Goal: Navigation & Orientation: Find specific page/section

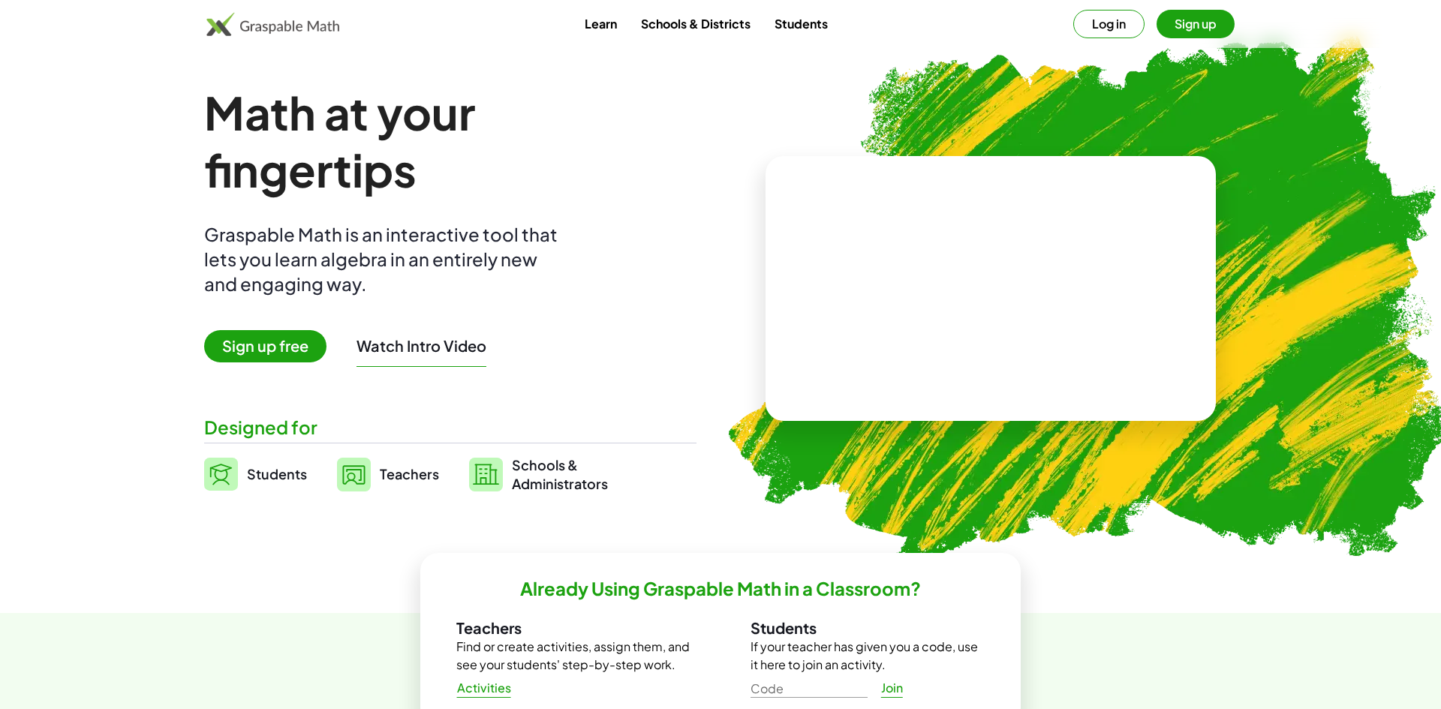
click at [1013, 335] on video at bounding box center [990, 289] width 225 height 113
click at [1185, 21] on button "Sign up" at bounding box center [1196, 24] width 78 height 29
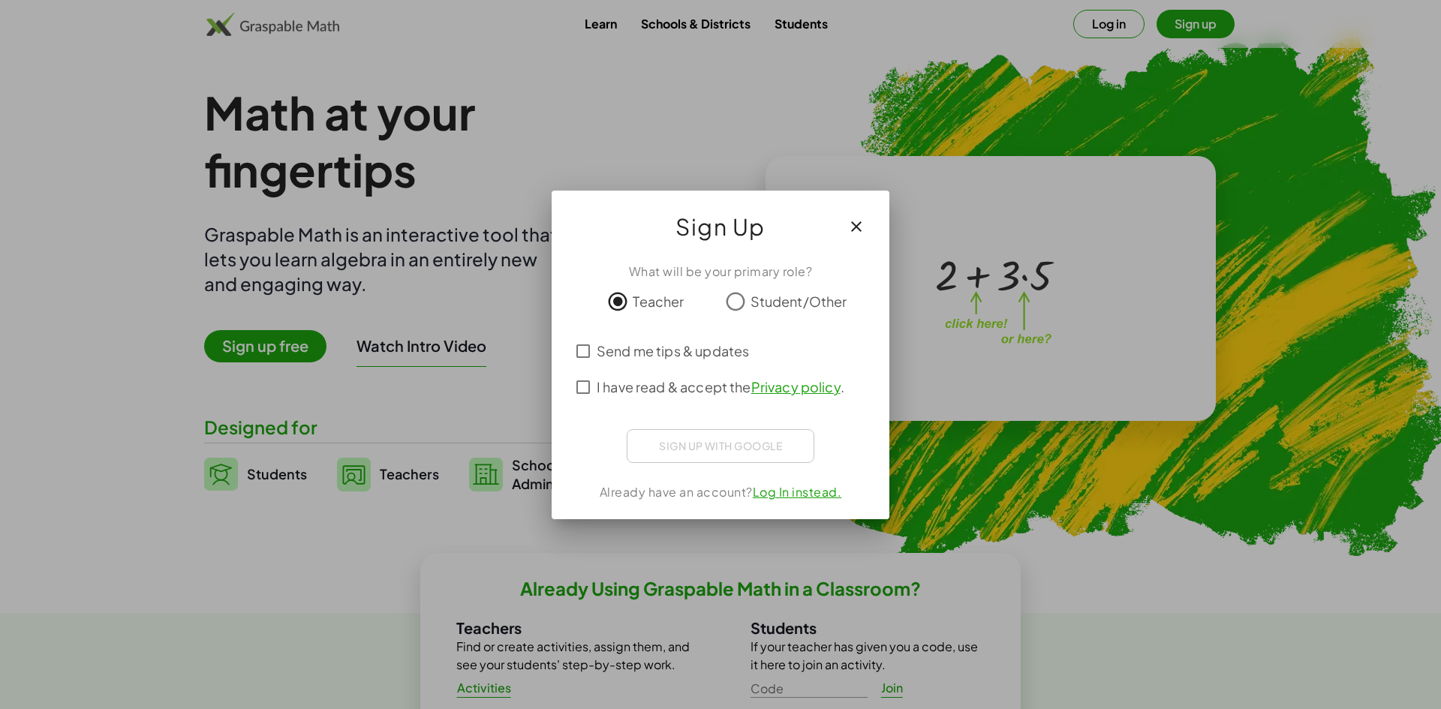
click at [758, 443] on div "Sign up with Google Sign in with Google Sign in with Google. Opens in new tab" at bounding box center [721, 446] width 188 height 34
click at [717, 445] on div "Sign up with Google Sign in with Google Sign in with Google. Opens in new tab" at bounding box center [721, 446] width 188 height 34
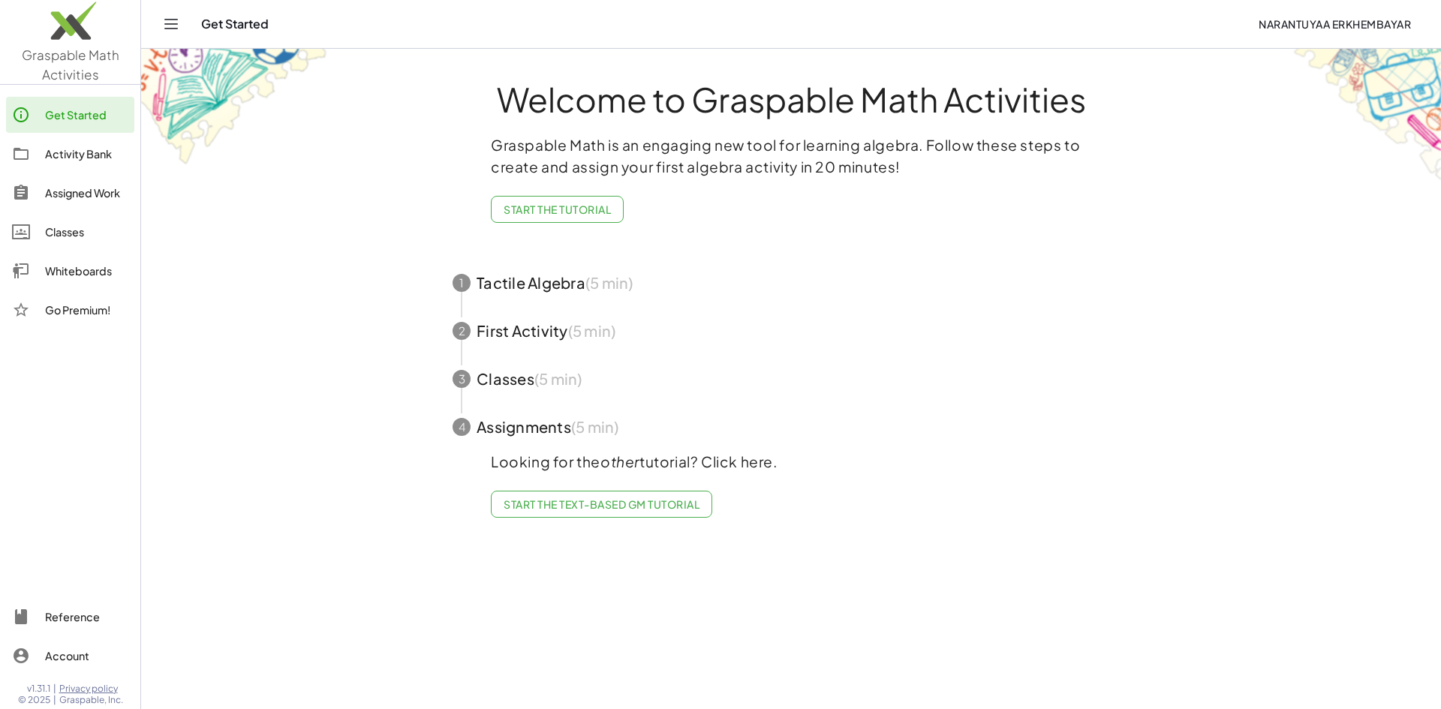
click at [489, 436] on span "button" at bounding box center [791, 427] width 713 height 48
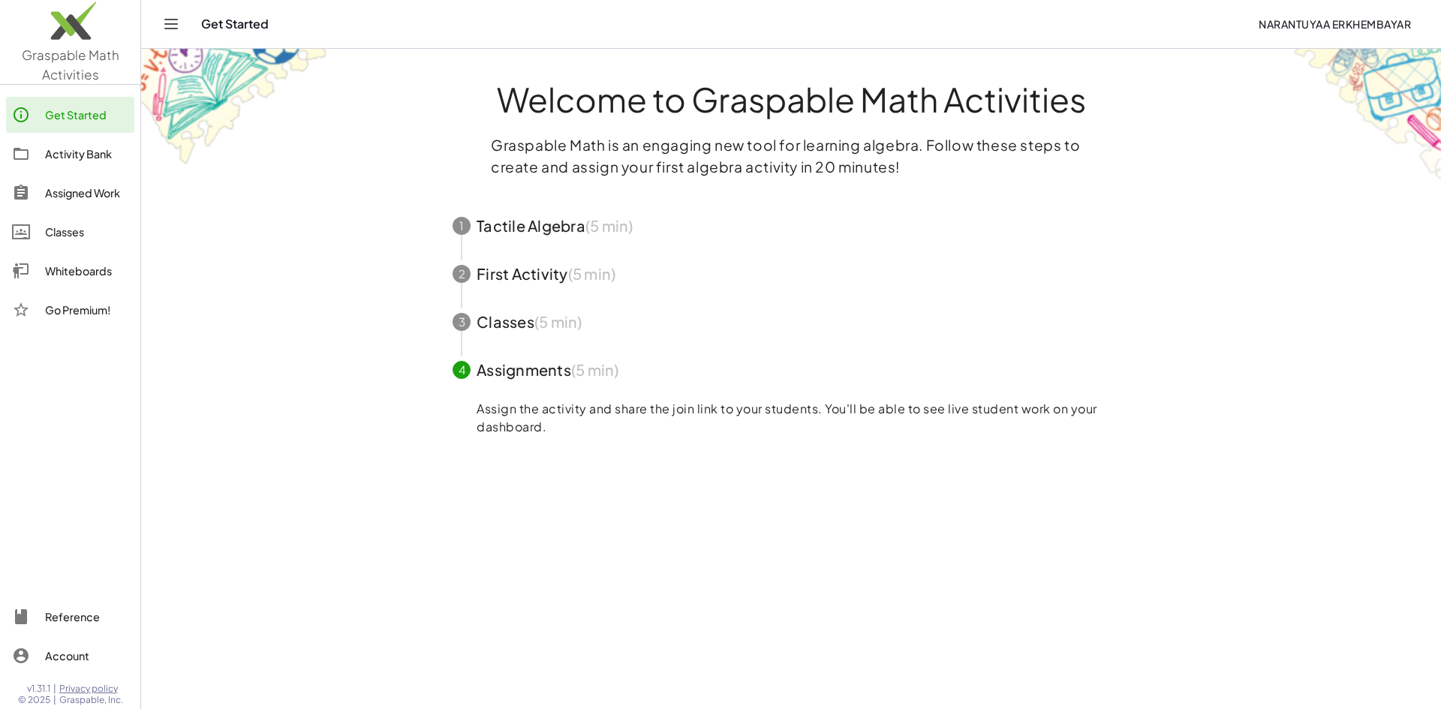
click at [520, 239] on span "button" at bounding box center [791, 226] width 713 height 48
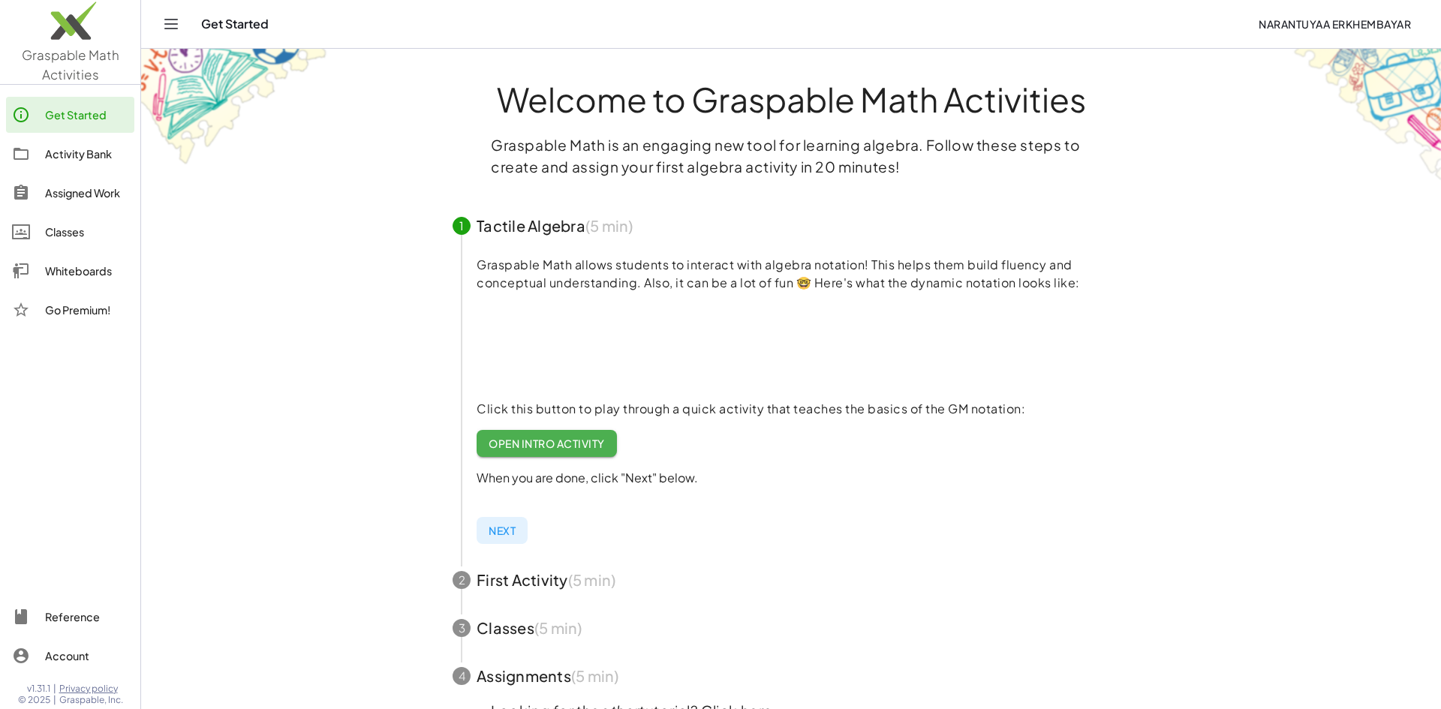
click at [71, 149] on div "Activity Bank" at bounding box center [86, 154] width 83 height 18
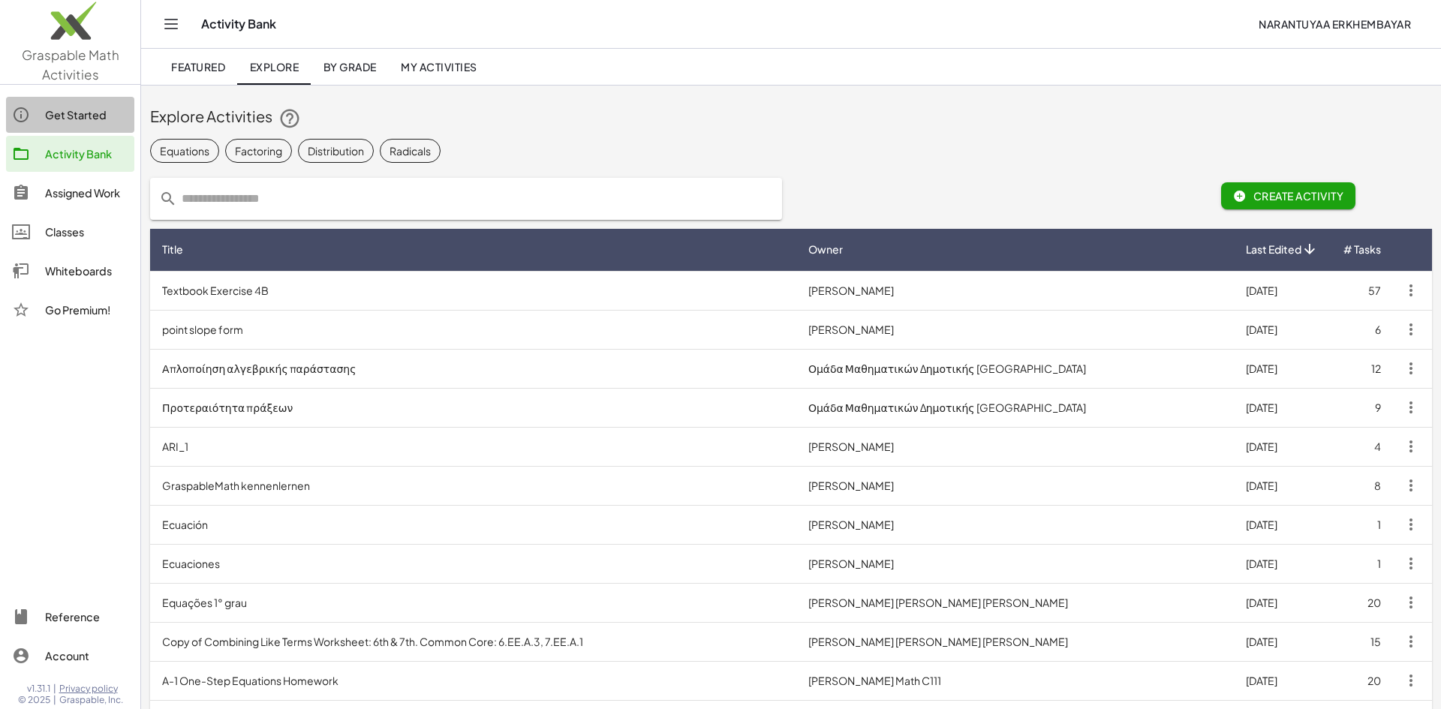
click at [71, 119] on div "Get Started" at bounding box center [86, 115] width 83 height 18
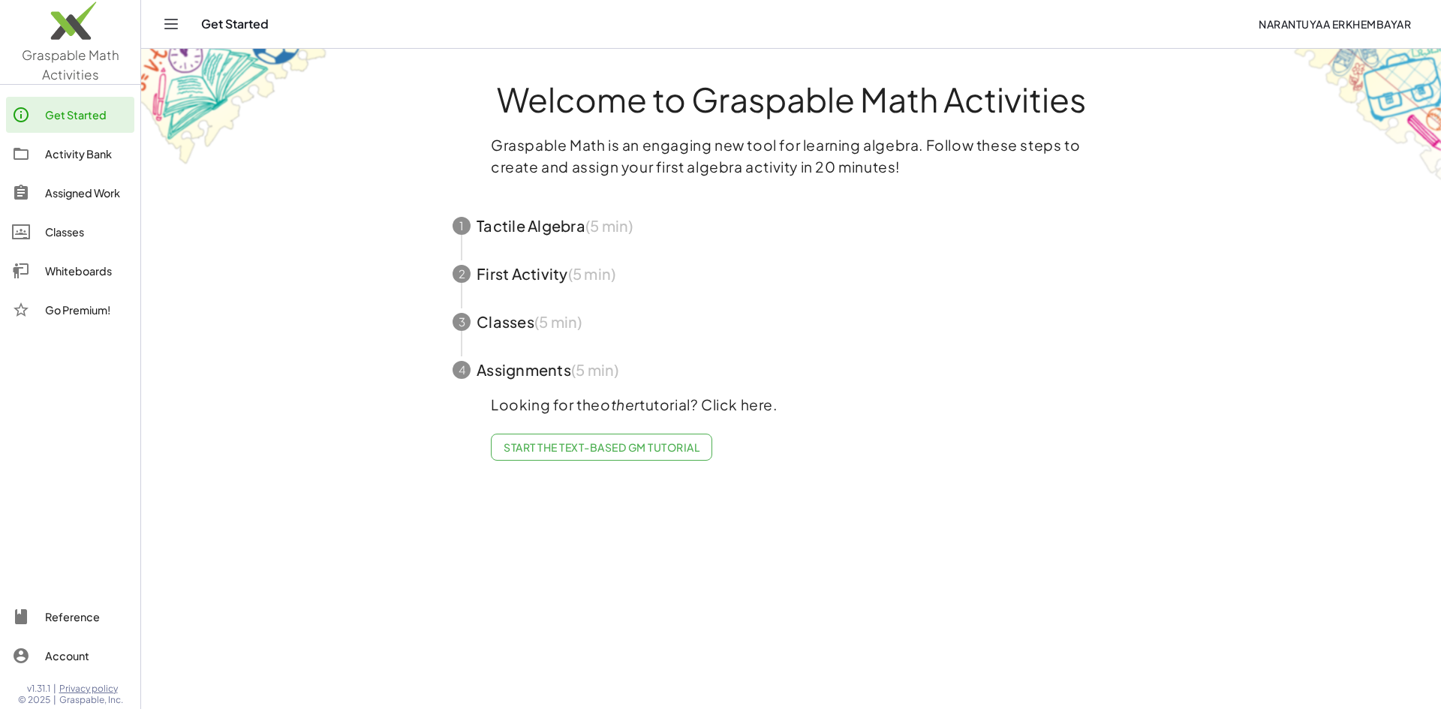
click at [69, 196] on div "Assigned Work" at bounding box center [86, 193] width 83 height 18
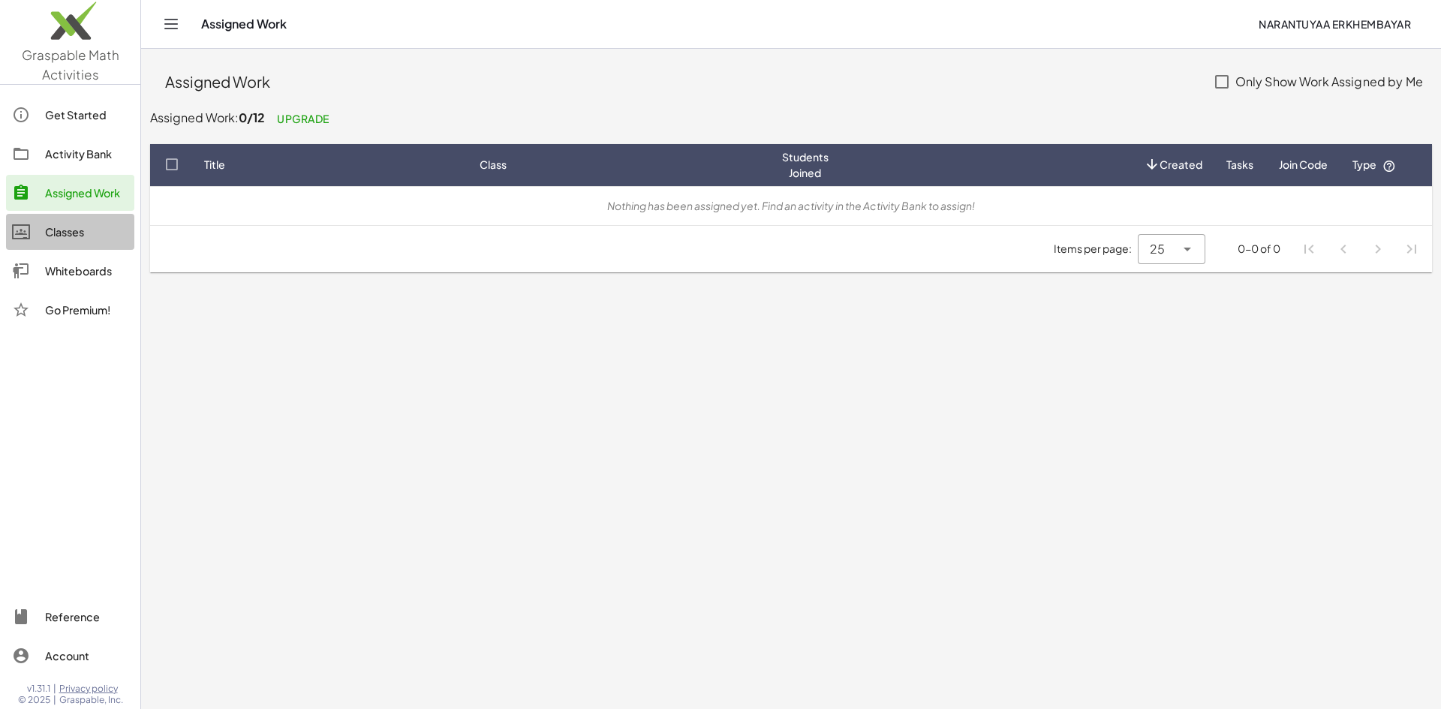
click at [62, 231] on div "Classes" at bounding box center [86, 232] width 83 height 18
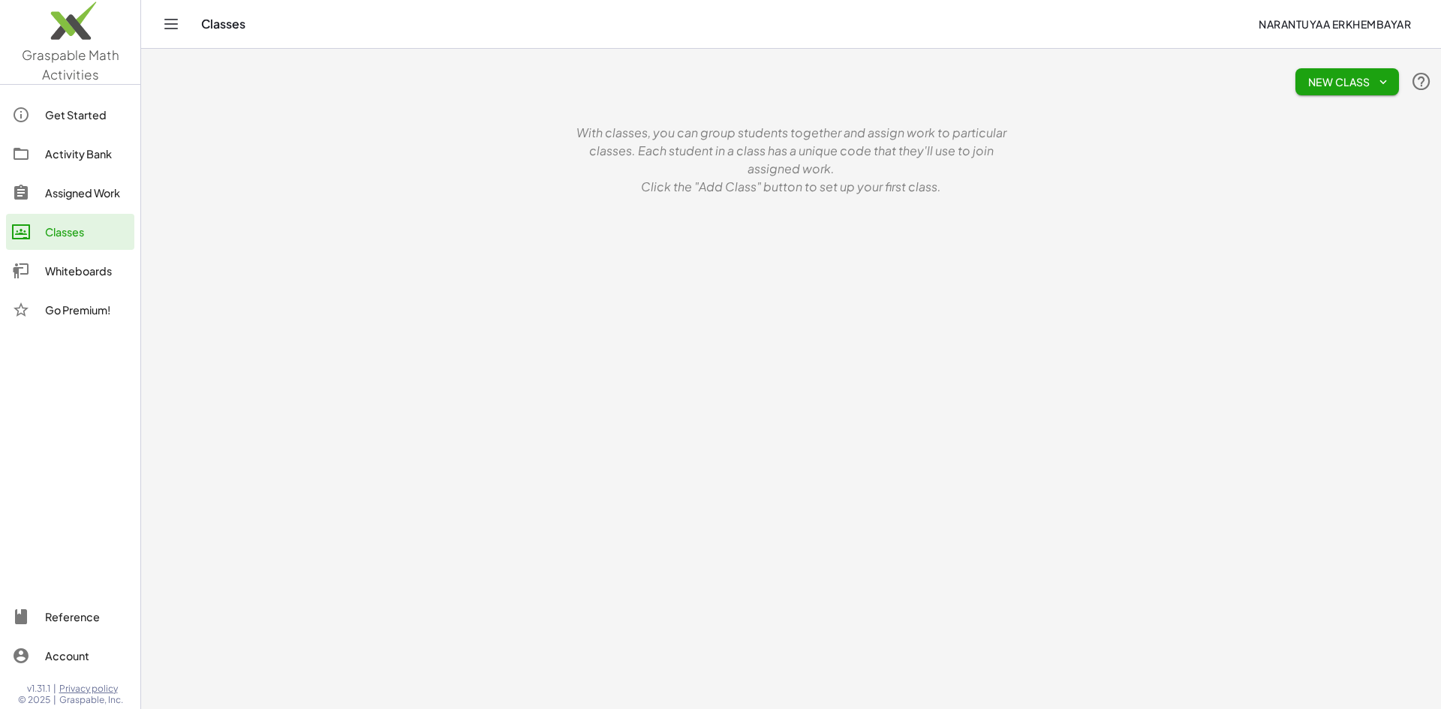
click at [65, 273] on div "Whiteboards" at bounding box center [86, 271] width 83 height 18
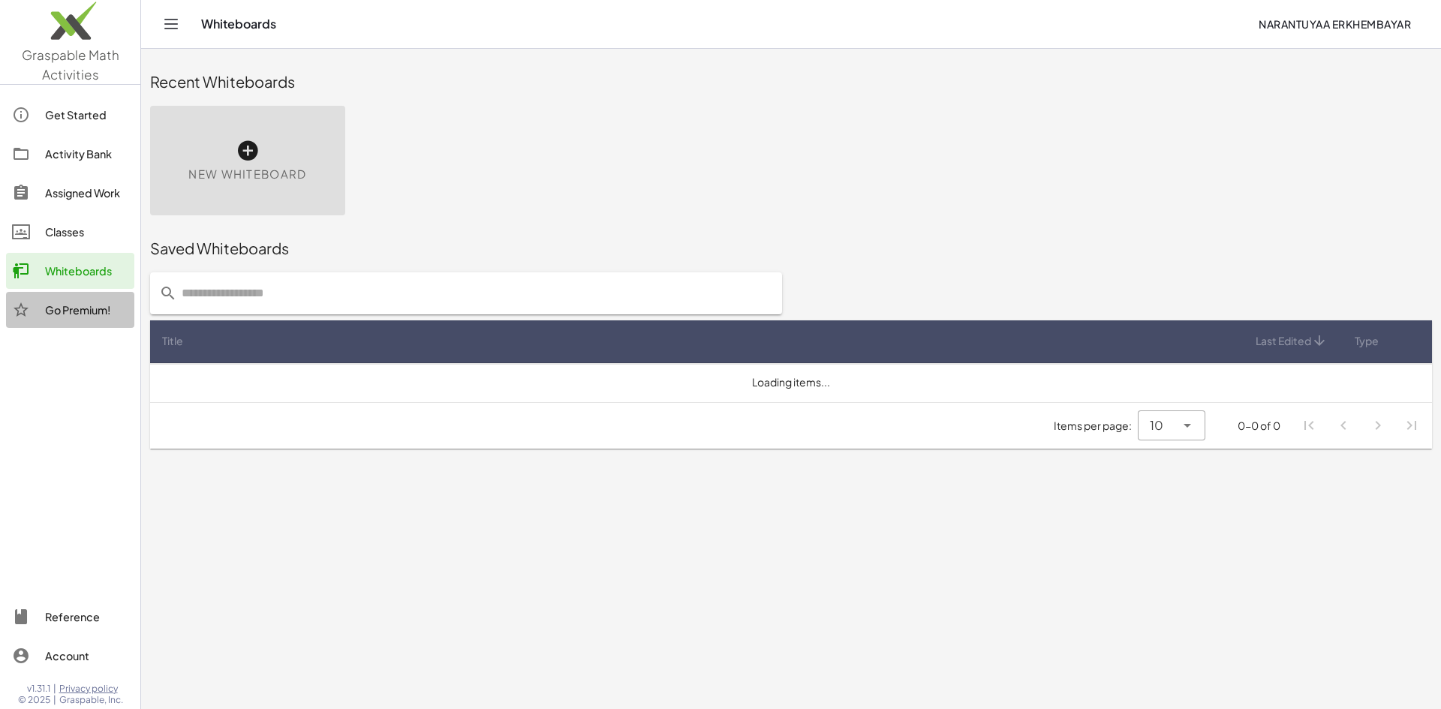
click at [68, 312] on div "Go Premium!" at bounding box center [86, 310] width 83 height 18
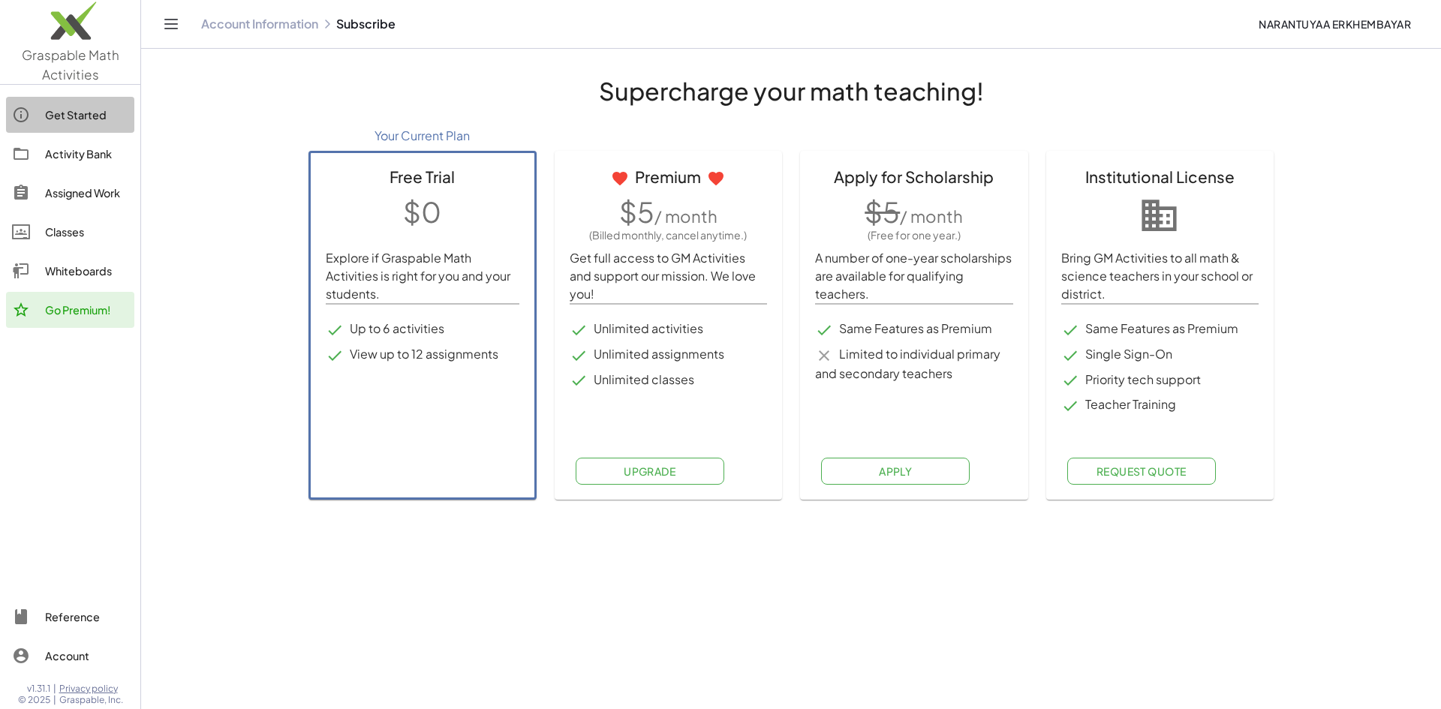
click at [74, 114] on div "Get Started" at bounding box center [86, 115] width 83 height 18
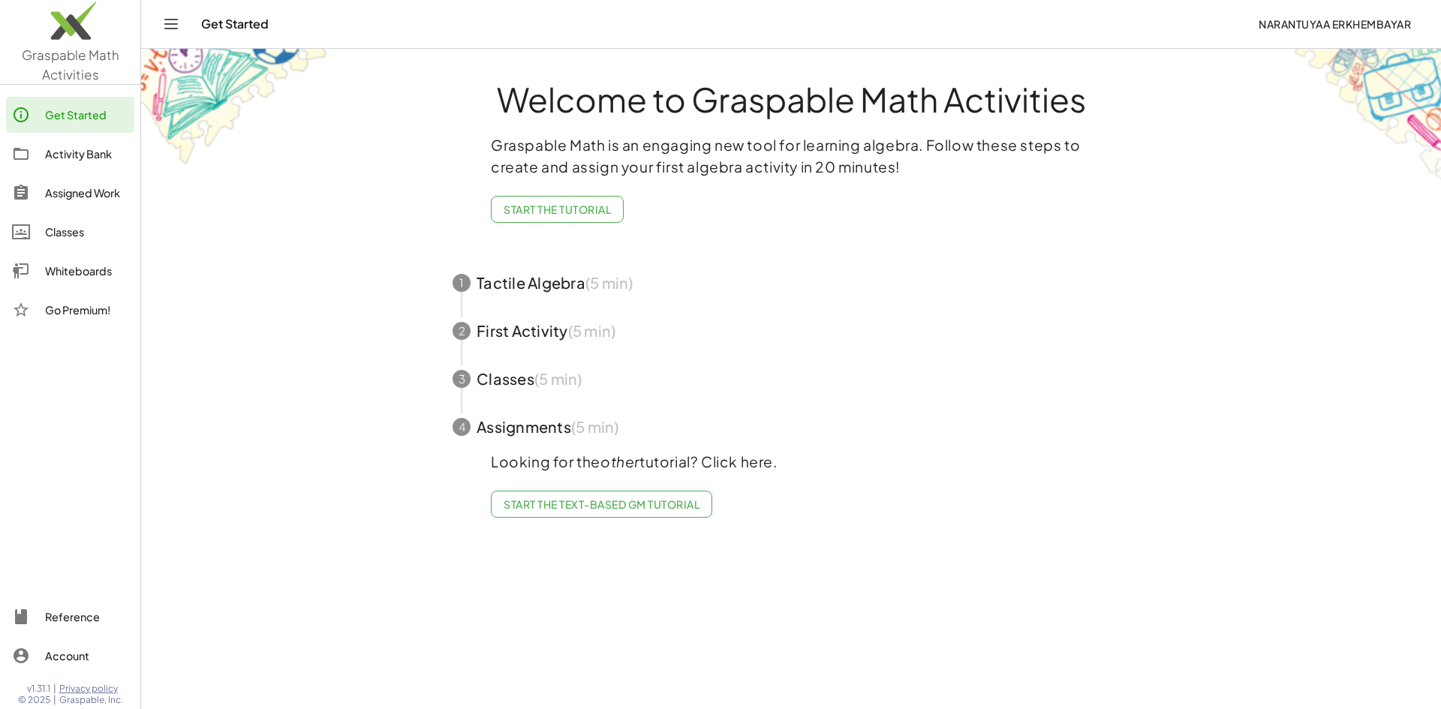
click at [1376, 23] on span "narantuyaa erkhembayar" at bounding box center [1335, 24] width 152 height 14
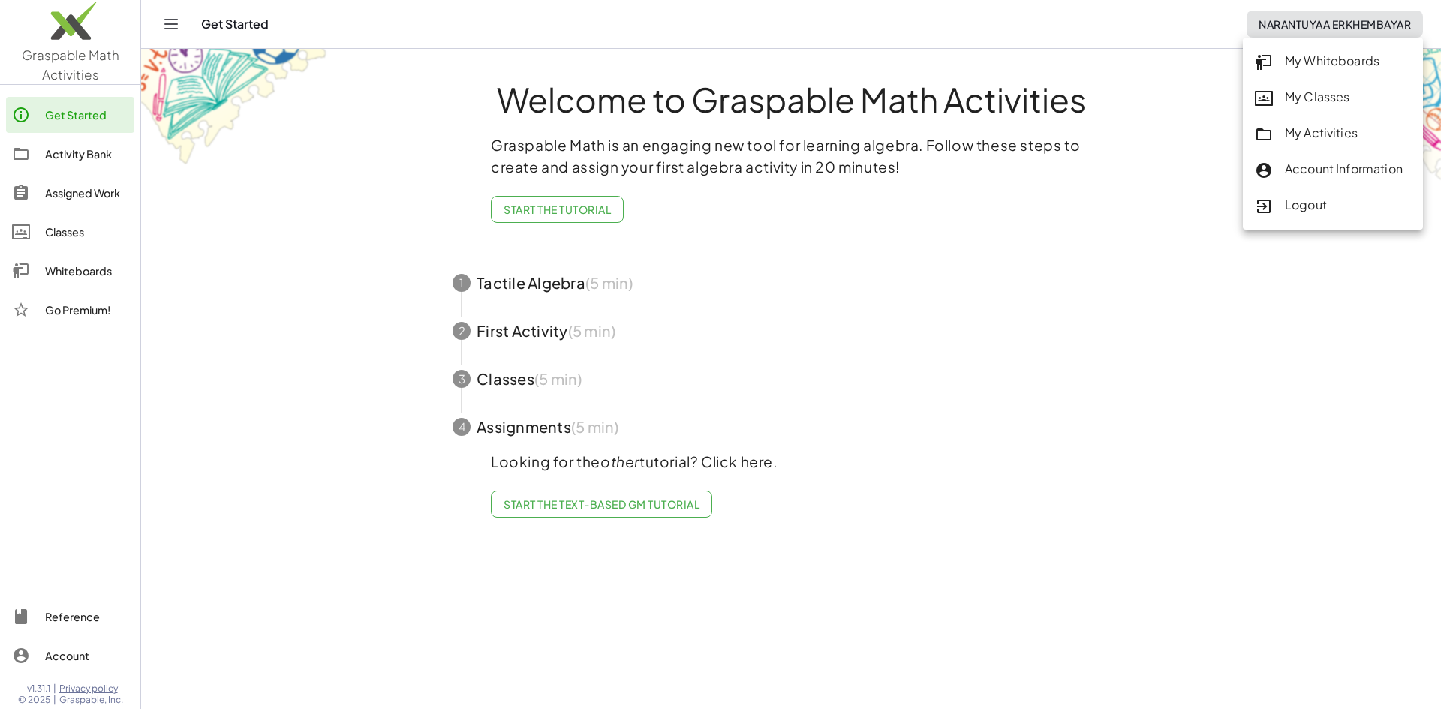
click at [1294, 205] on div "Logout" at bounding box center [1333, 206] width 156 height 20
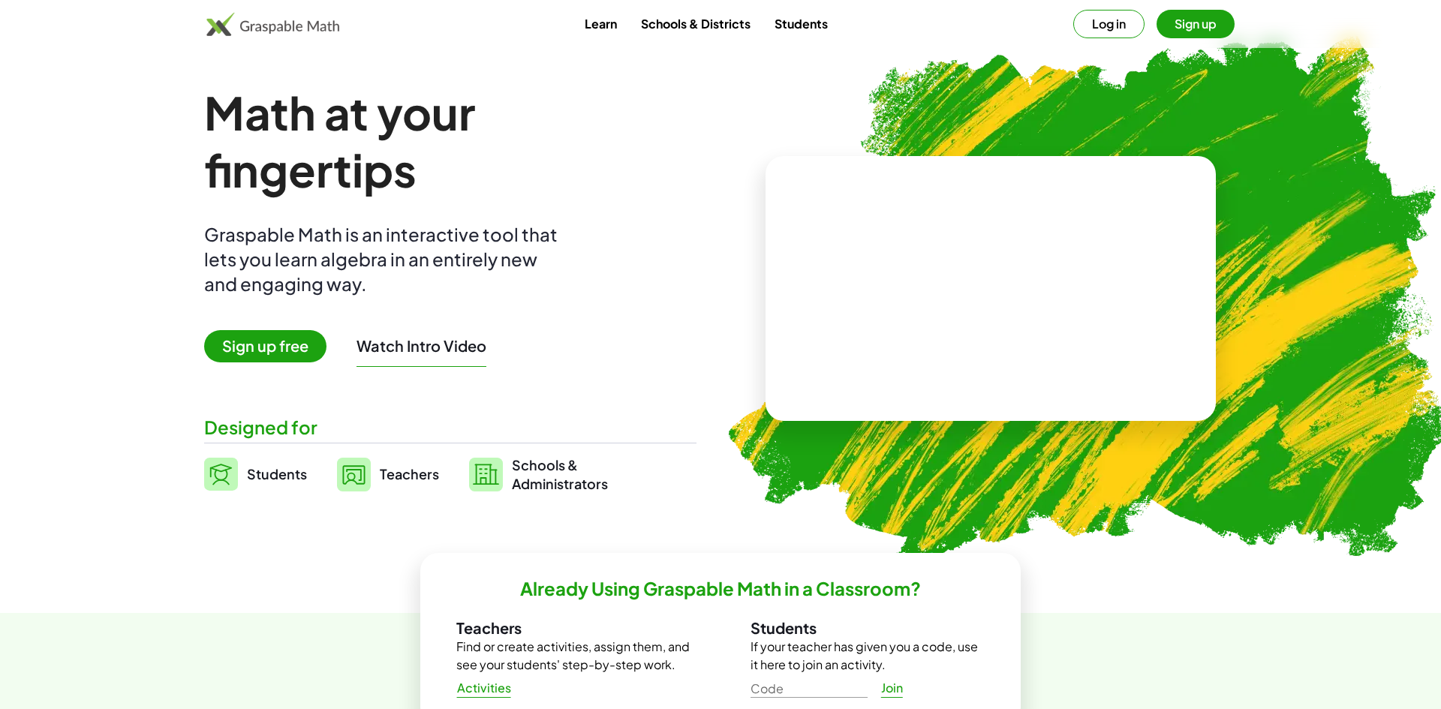
click at [257, 348] on span "Sign up free" at bounding box center [265, 346] width 122 height 32
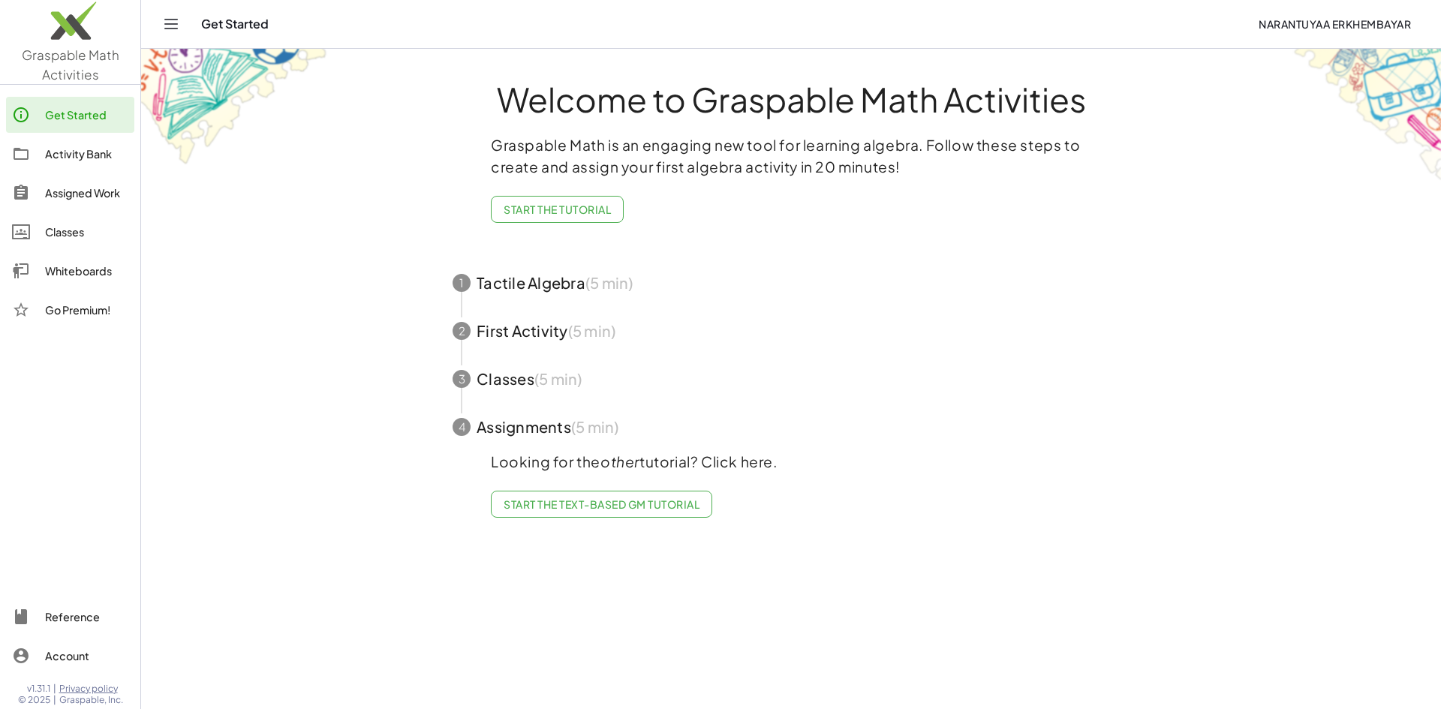
click at [80, 658] on div "Account" at bounding box center [86, 656] width 83 height 18
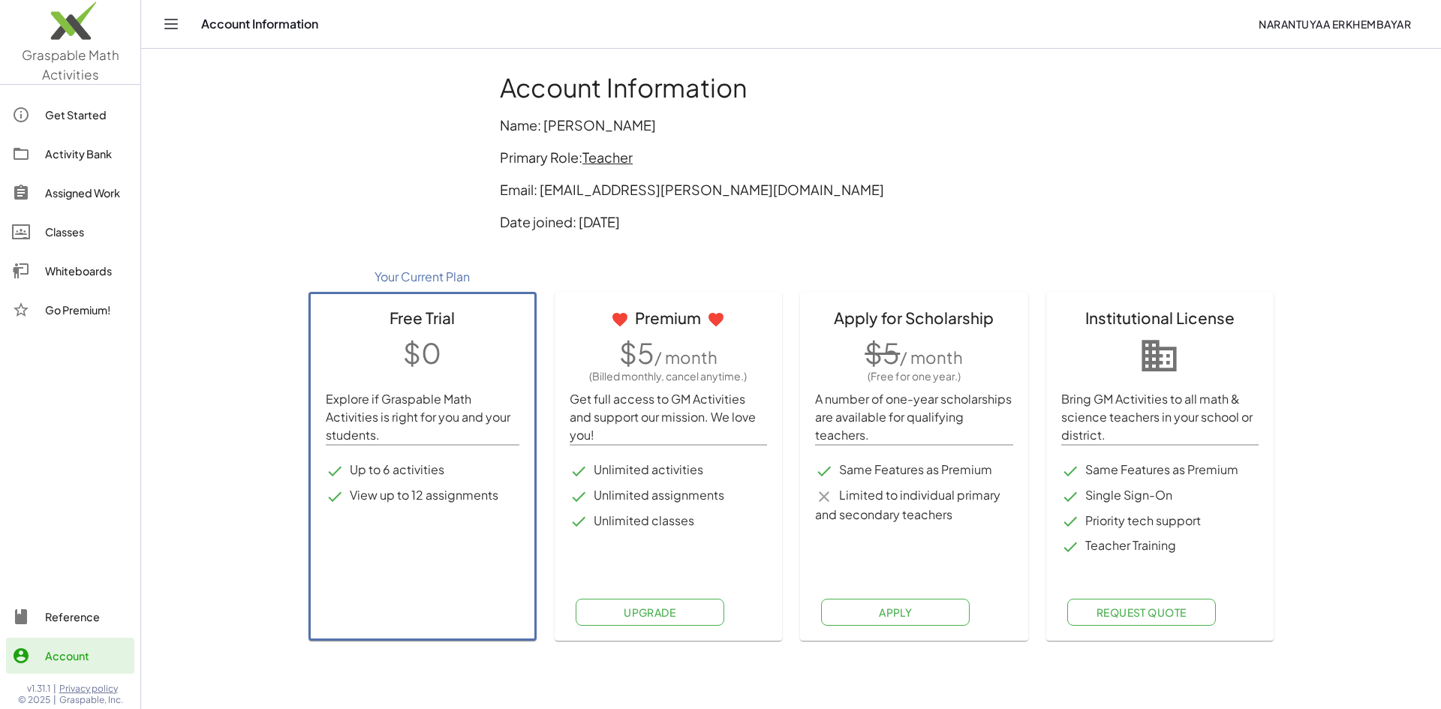
click at [74, 622] on div "Reference" at bounding box center [86, 617] width 83 height 18
